Goal: Obtain resource: Download file/media

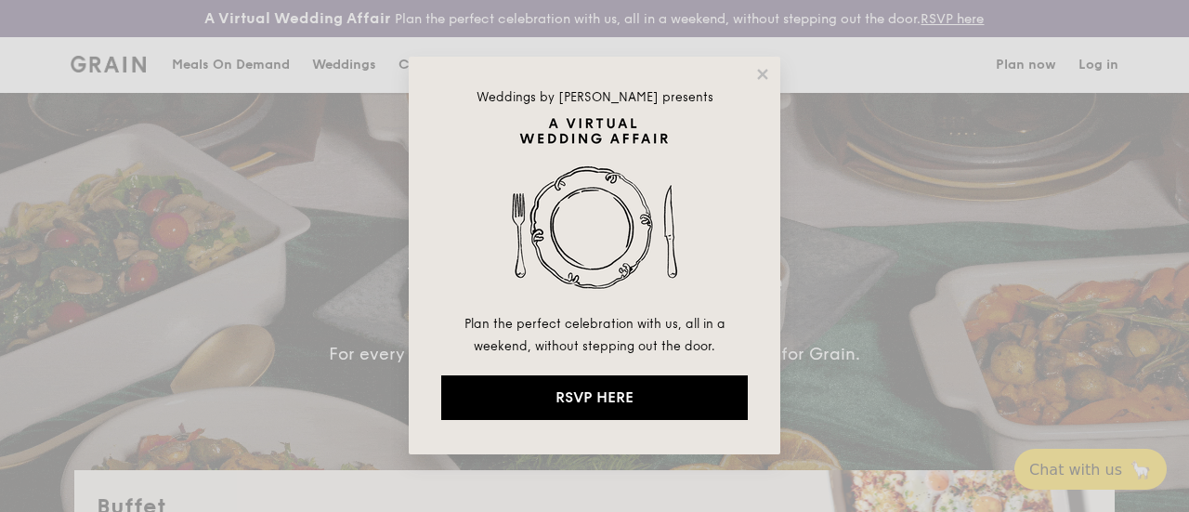
select select
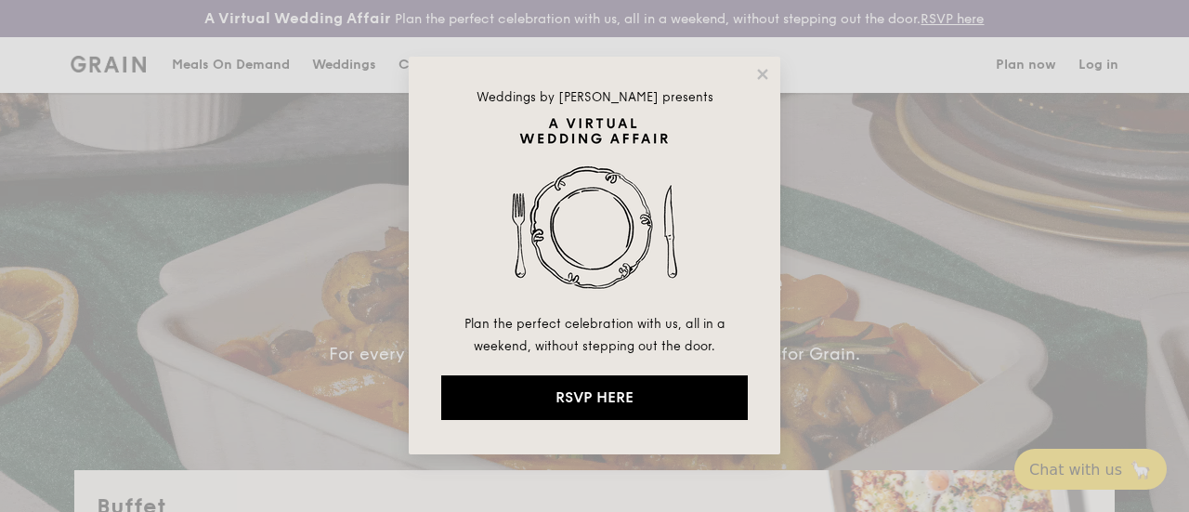
click at [768, 71] on icon at bounding box center [762, 74] width 17 height 17
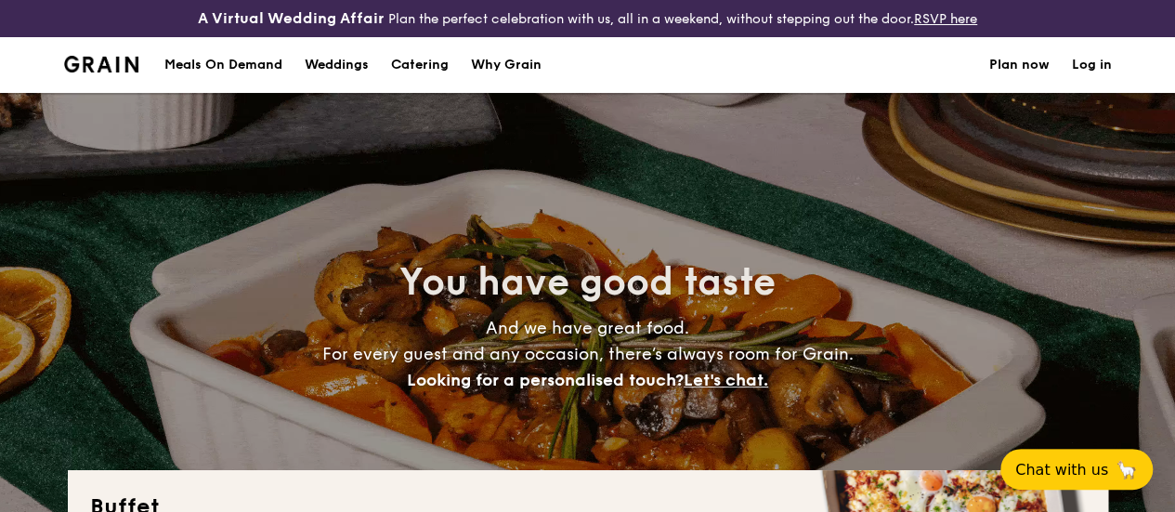
click at [405, 85] on h1 "Catering" at bounding box center [420, 65] width 58 height 56
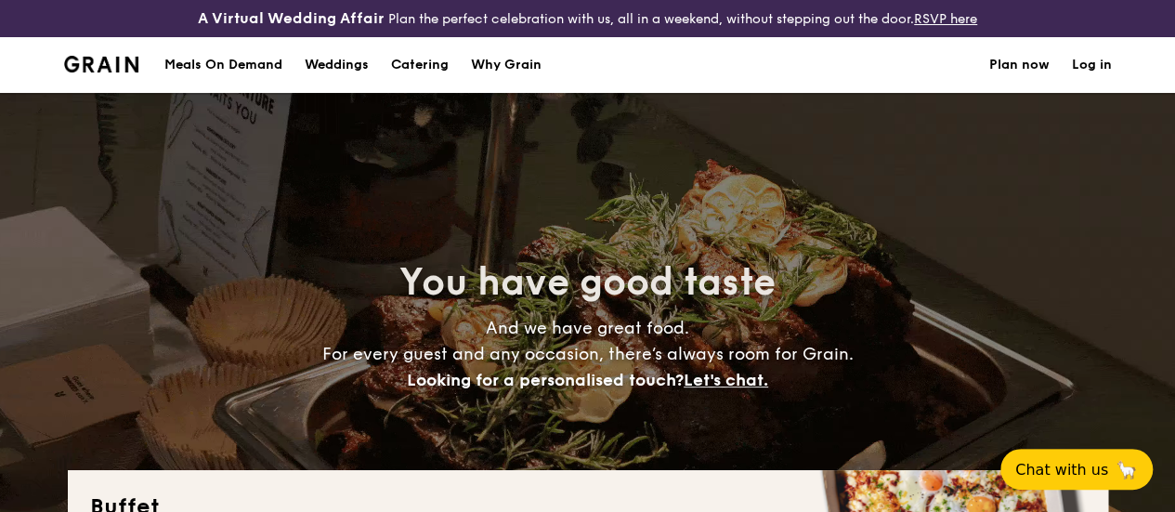
click at [411, 82] on h1 "Catering" at bounding box center [420, 65] width 58 height 56
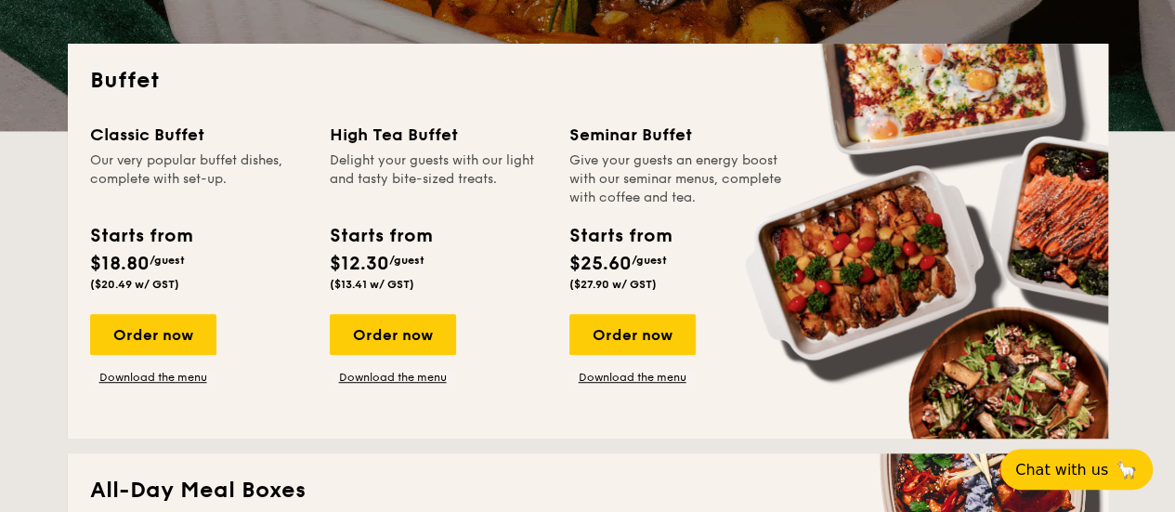
scroll to position [431, 0]
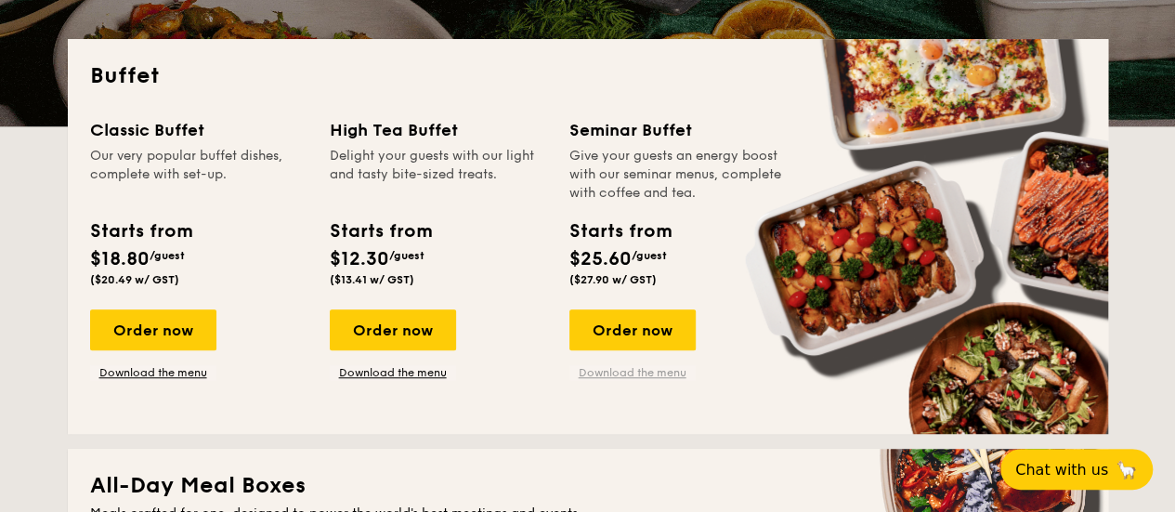
click at [602, 380] on link "Download the menu" at bounding box center [632, 372] width 126 height 15
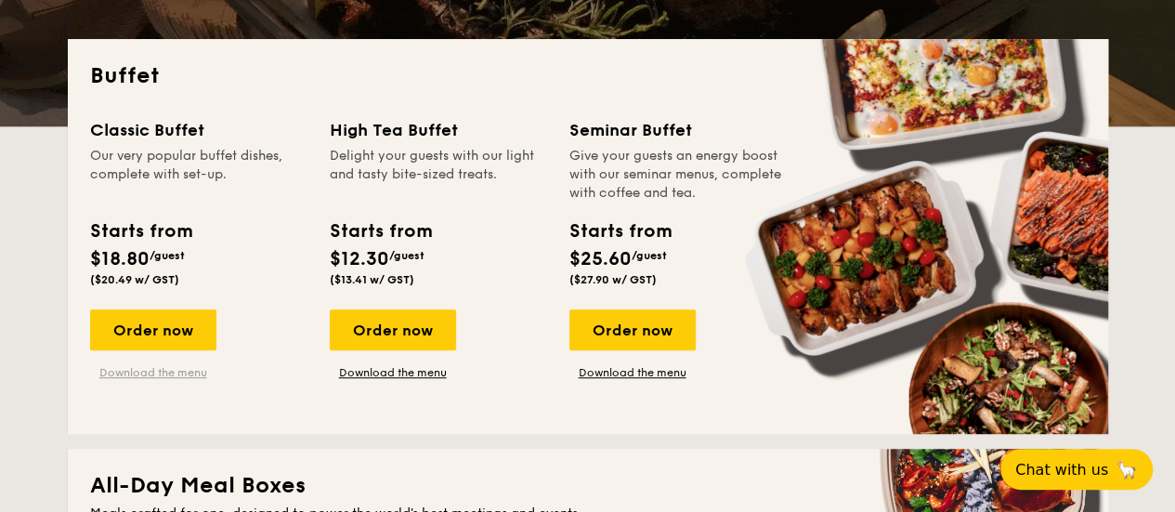
click at [176, 380] on link "Download the menu" at bounding box center [153, 372] width 126 height 15
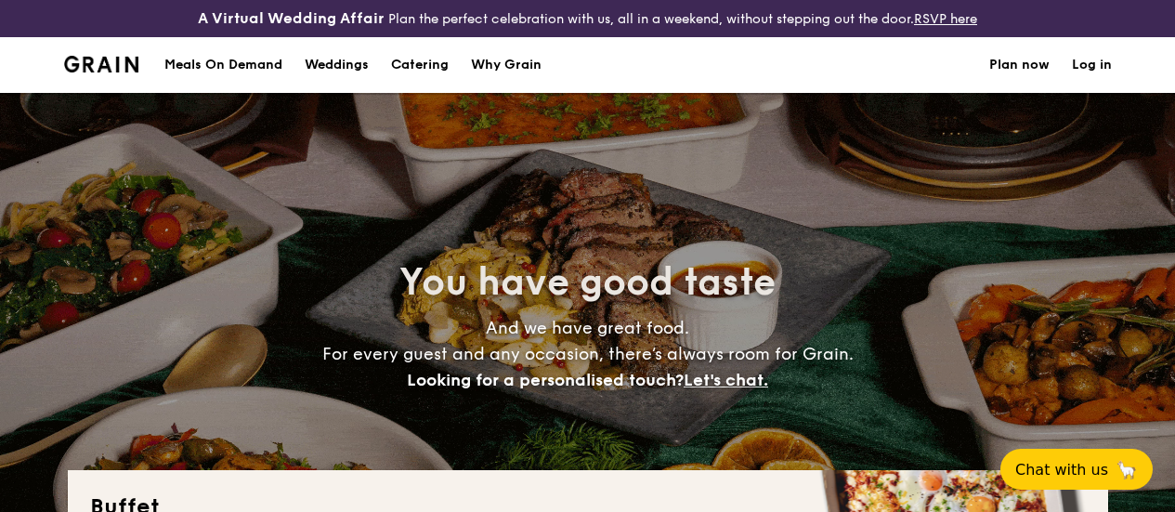
select select
